Goal: Find specific page/section: Find specific page/section

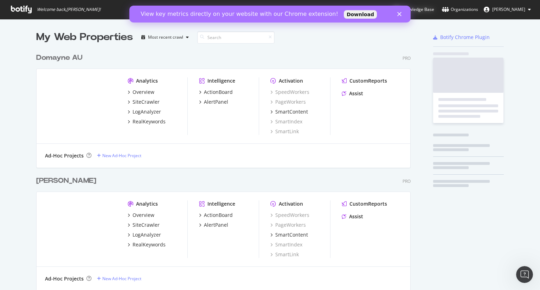
scroll to position [394, 376]
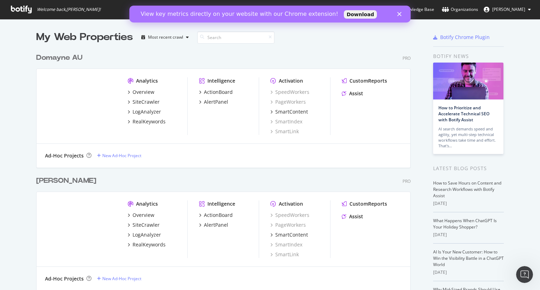
click at [402, 13] on div "Close" at bounding box center [400, 14] width 7 height 4
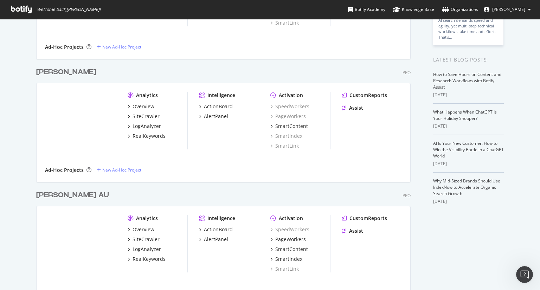
scroll to position [141, 0]
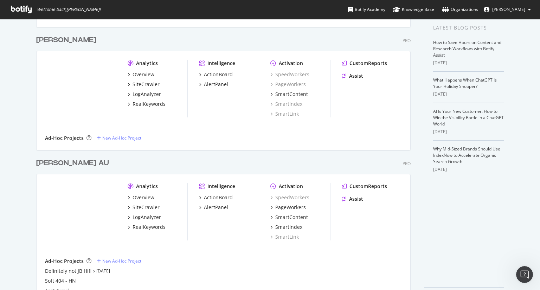
click at [62, 162] on div "[PERSON_NAME] AU" at bounding box center [72, 163] width 73 height 10
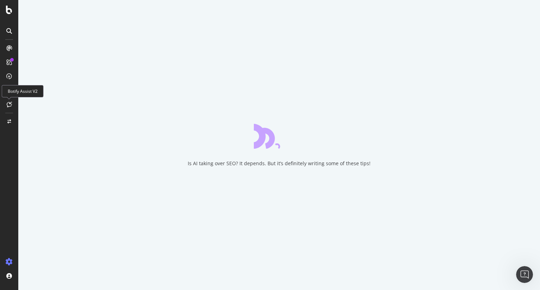
click at [11, 105] on icon at bounding box center [9, 105] width 5 height 6
